Goal: Task Accomplishment & Management: Complete application form

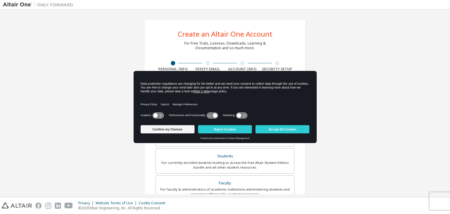
drag, startPoint x: 450, startPoint y: 84, endPoint x: 440, endPoint y: 103, distance: 21.9
click at [450, 103] on div "Create an Altair One Account For Free Trials, Licenses, Downloads, Learning & D…" at bounding box center [225, 103] width 450 height 188
click at [176, 130] on button "Confirm my Choices" at bounding box center [168, 129] width 54 height 8
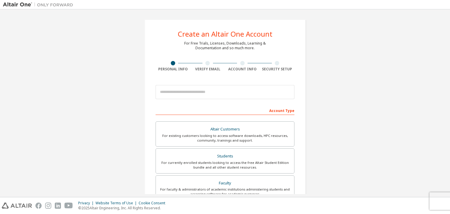
drag, startPoint x: 450, startPoint y: 72, endPoint x: 450, endPoint y: 80, distance: 8.5
click at [450, 80] on div "Create an Altair One Account For Free Trials, Licenses, Downloads, Learning & D…" at bounding box center [225, 103] width 450 height 188
click at [360, 73] on div "Create an Altair One Account For Free Trials, Licenses, Downloads, Learning & D…" at bounding box center [225, 167] width 444 height 310
click at [336, 68] on div "Create an Altair One Account For Free Trials, Licenses, Downloads, Learning & D…" at bounding box center [225, 167] width 444 height 310
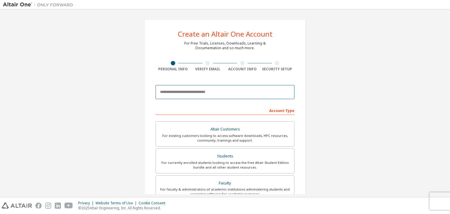
click at [221, 89] on input "email" at bounding box center [225, 92] width 139 height 14
type input "**********"
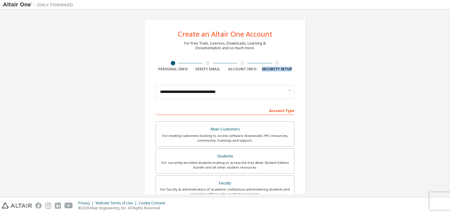
drag, startPoint x: 450, startPoint y: 57, endPoint x: 450, endPoint y: 68, distance: 10.3
click at [450, 68] on div "**********" at bounding box center [225, 103] width 450 height 188
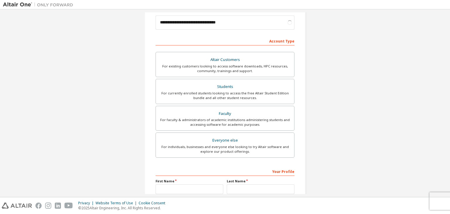
scroll to position [67, 0]
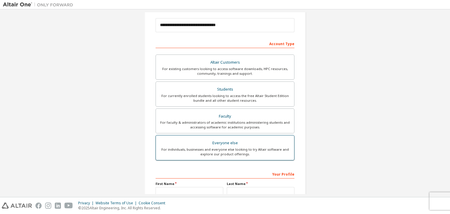
click at [259, 149] on div "For individuals, businesses and everyone else looking to try Altair software an…" at bounding box center [224, 151] width 131 height 9
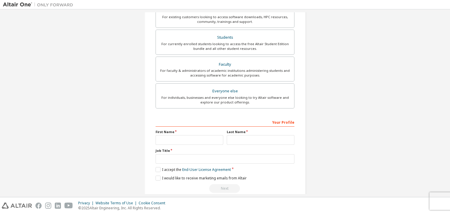
scroll to position [127, 0]
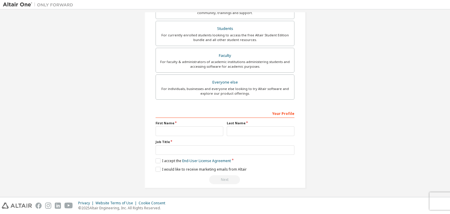
click at [175, 125] on div "First Name" at bounding box center [189, 128] width 71 height 15
click at [181, 128] on input "text" at bounding box center [190, 131] width 68 height 10
type input "**********"
type input "*********"
type input "*******"
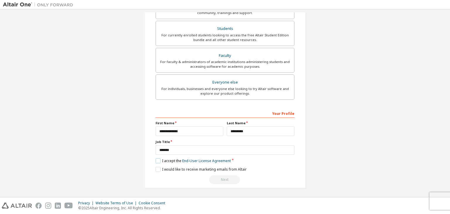
click at [162, 160] on label "I accept the End-User License Agreement" at bounding box center [193, 160] width 75 height 5
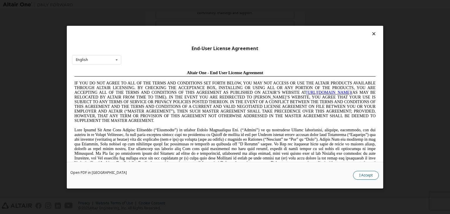
scroll to position [0, 0]
click at [366, 174] on button "I Accept" at bounding box center [366, 175] width 26 height 9
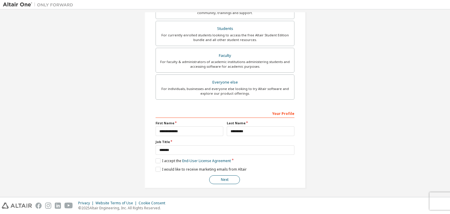
click at [229, 180] on button "Next" at bounding box center [224, 179] width 31 height 9
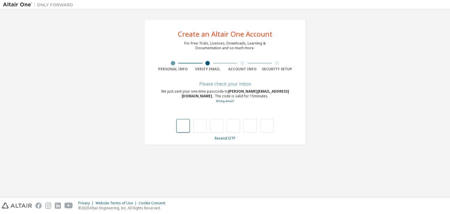
type input "*"
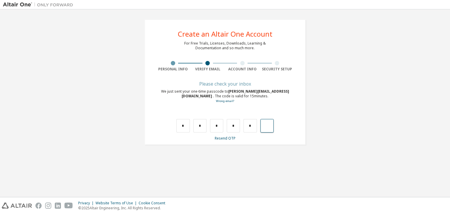
type input "*"
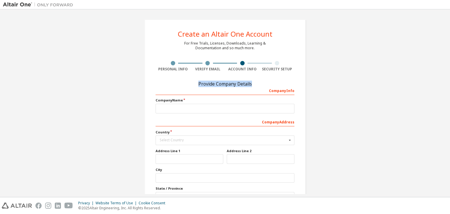
drag, startPoint x: 450, startPoint y: 67, endPoint x: 450, endPoint y: 84, distance: 17.3
click at [450, 84] on div "Create an Altair One Account For Free Trials, Licenses, Downloads, Learning & D…" at bounding box center [225, 103] width 450 height 188
click at [383, 90] on div "Create an Altair One Account For Free Trials, Licenses, Downloads, Learning & D…" at bounding box center [225, 130] width 444 height 236
drag, startPoint x: 444, startPoint y: 68, endPoint x: 450, endPoint y: 98, distance: 30.2
click at [450, 98] on div "Create an Altair One Account For Free Trials, Licenses, Downloads, Learning & D…" at bounding box center [225, 103] width 450 height 188
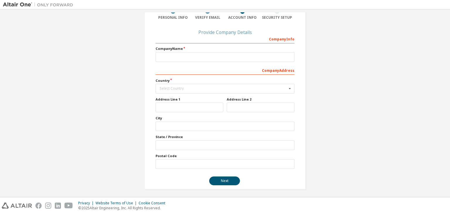
scroll to position [53, 0]
click at [221, 176] on button "Next" at bounding box center [224, 179] width 31 height 9
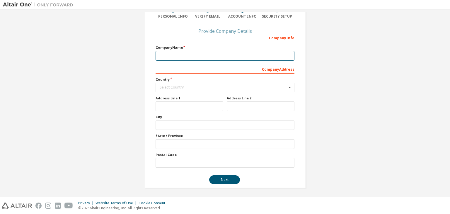
click at [172, 57] on input "text" at bounding box center [225, 56] width 139 height 10
